Goal: Task Accomplishment & Management: Complete application form

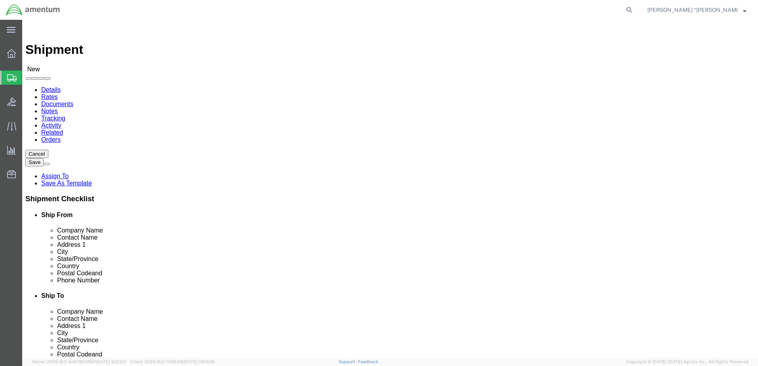
type input "gfl"
select select "49920"
select select "MT"
type input "WST"
select select "49945"
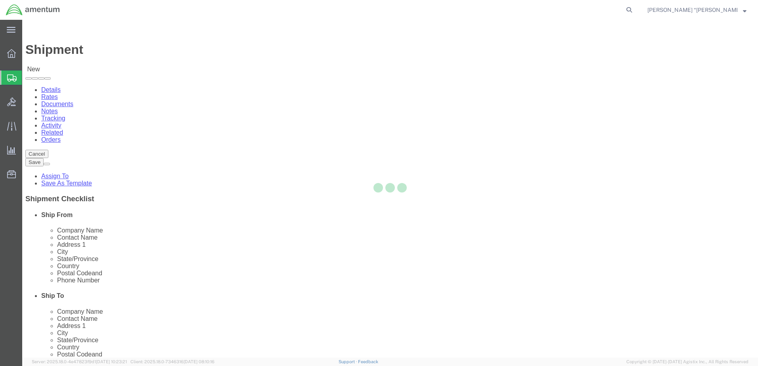
select select "[GEOGRAPHIC_DATA]"
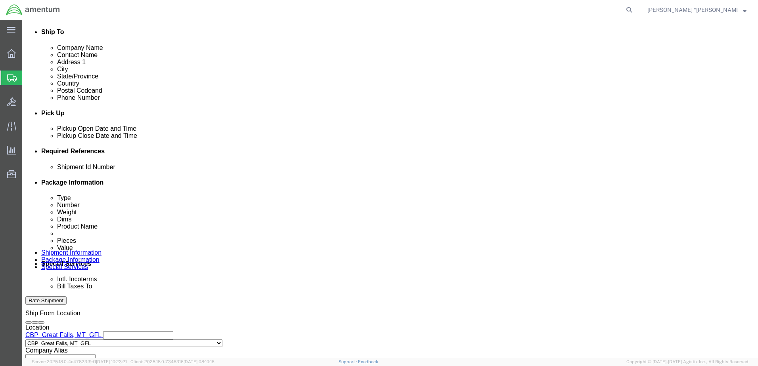
scroll to position [278, 0]
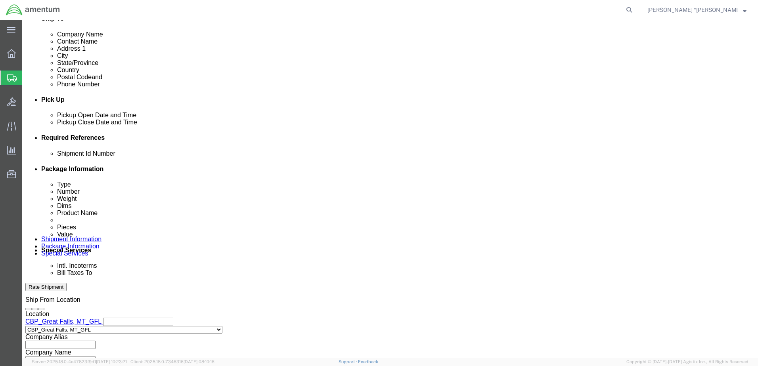
click input "text"
type input "96004"
click button "Add reference"
drag, startPoint x: 517, startPoint y: 182, endPoint x: 415, endPoint y: 205, distance: 104.8
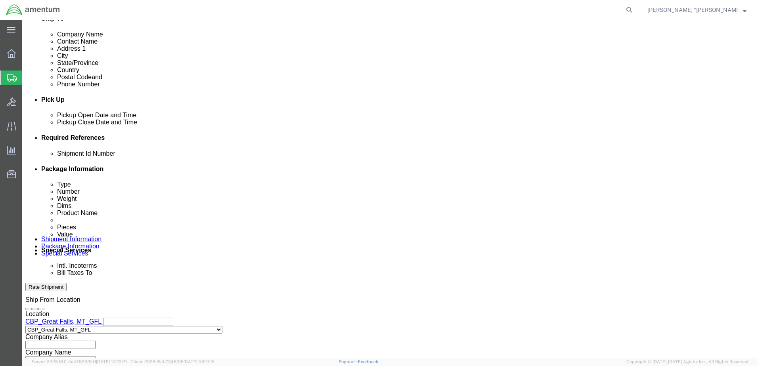
click div "References Add reference"
click select "Select Account Type Activity ID Airline Appointment Number ASN Batch Request # …"
select select "DEPT"
click select "Select Account Type Activity ID Airline Appointment Number ASN Batch Request # …"
click input "text"
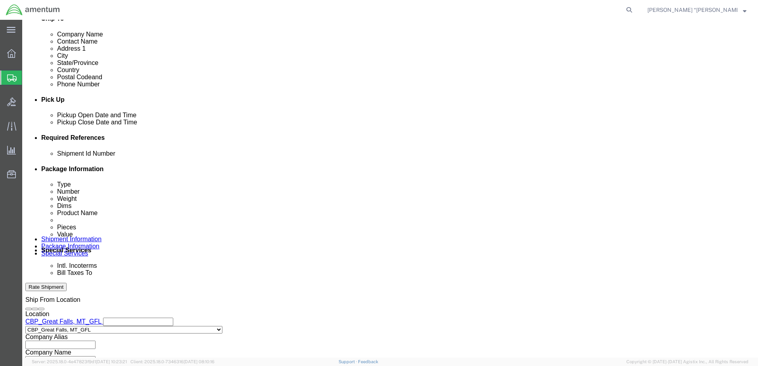
type input "CBP"
click select "Select Account Type Activity ID Airline Appointment Number ASN Batch Request # …"
select select "CUSTREF"
click select "Select Account Type Activity ID Airline Appointment Number ASN Batch Request # …"
click input "text"
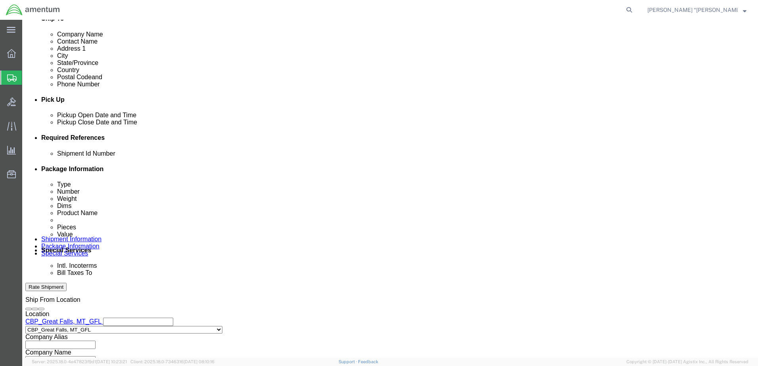
type input "GASKET"
click button "Add reference"
click select "Select Account Type Activity ID Airline Appointment Number ASN Batch Request # …"
select select "PROJNUM"
click select "Select Account Type Activity ID Airline Appointment Number ASN Batch Request # …"
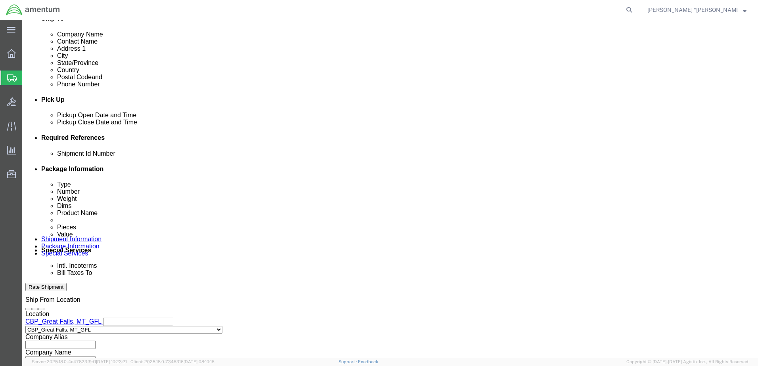
click input "text"
click input "6118.03.03.2219.000.GFN.0000"
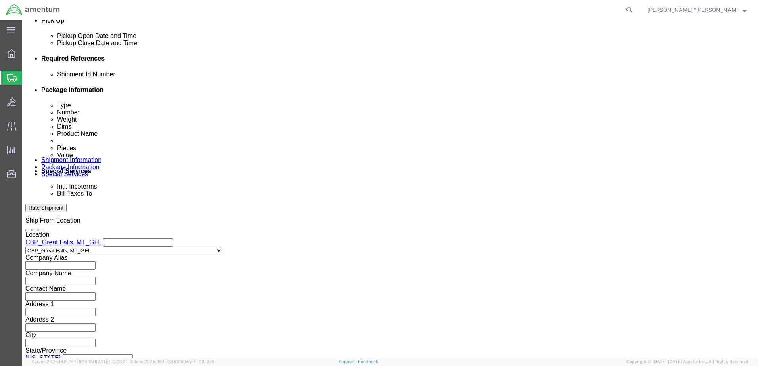
scroll to position [358, 0]
type input "6118.03.03.2219.000.GFL.0000"
click button "Continue"
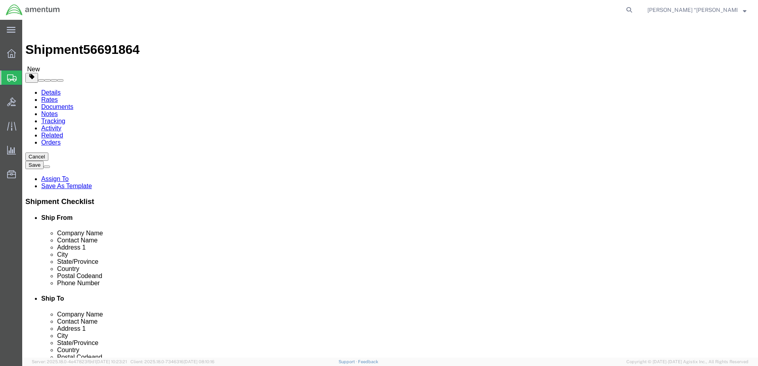
click select "Select BCK Boxes Bale(s) Basket(s) Bolt(s) Bottle(s) Buckets Bulk Bundle(s) Can…"
select select "LBX"
click select "Select BCK Boxes Bale(s) Basket(s) Bolt(s) Bottle(s) Buckets Bulk Bundle(s) Can…"
type input "17.50"
type input "12.50"
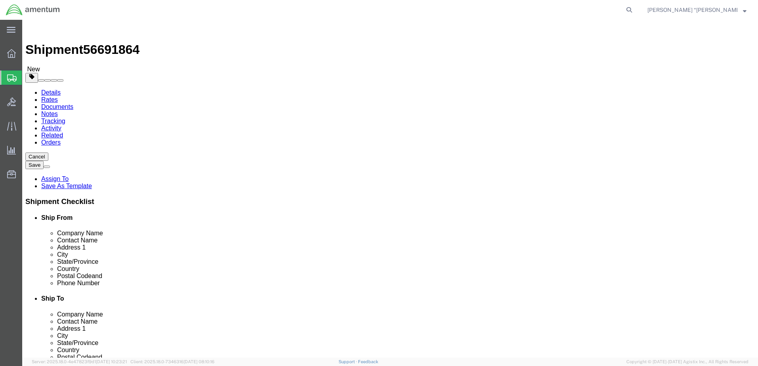
type input "3.00"
click input "0.00"
type input "1.00"
click link "Add Content"
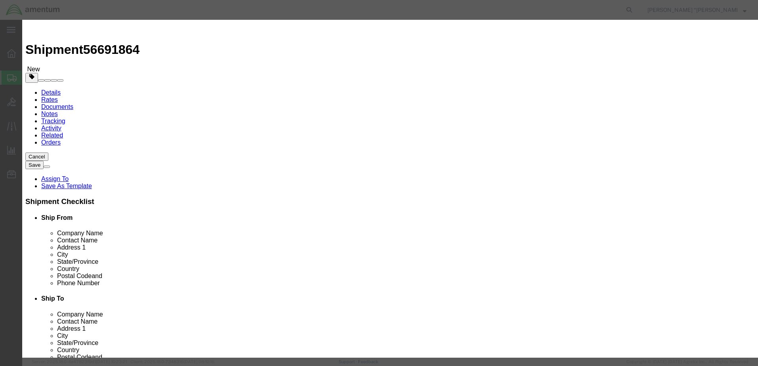
click input "text"
type input "GASKET"
click input "0"
type input "1"
click input "text"
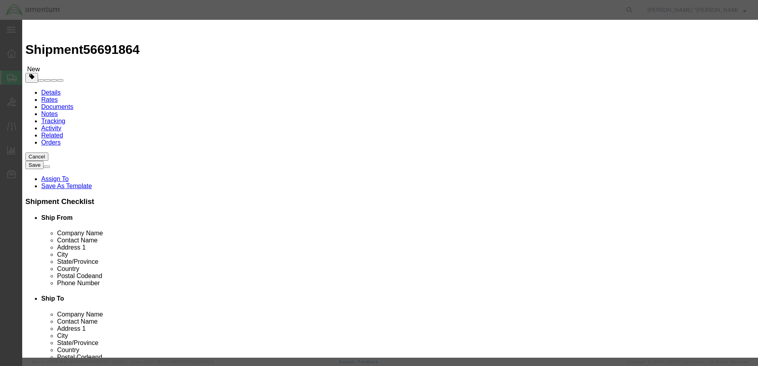
type input "200"
click button "Save & Close"
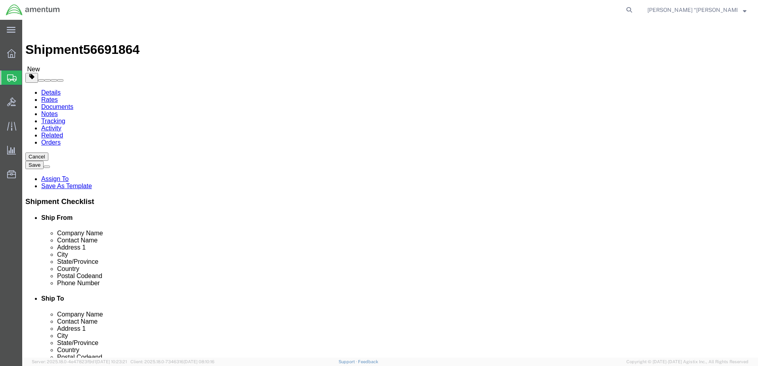
drag, startPoint x: 652, startPoint y: 320, endPoint x: 627, endPoint y: 325, distance: 25.4
click button "Rate Shipment"
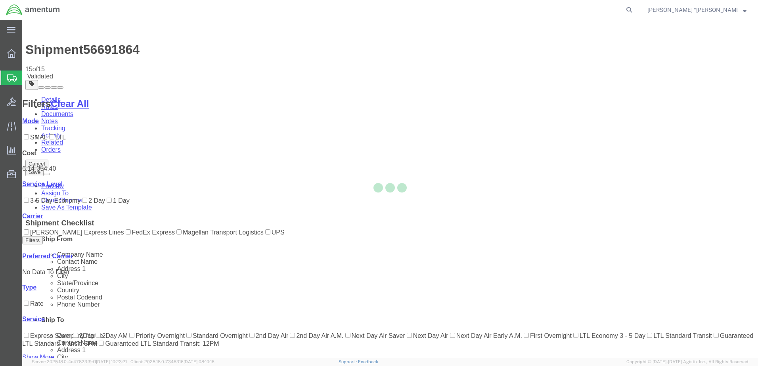
click at [486, 160] on div at bounding box center [390, 189] width 736 height 338
